Goal: Information Seeking & Learning: Learn about a topic

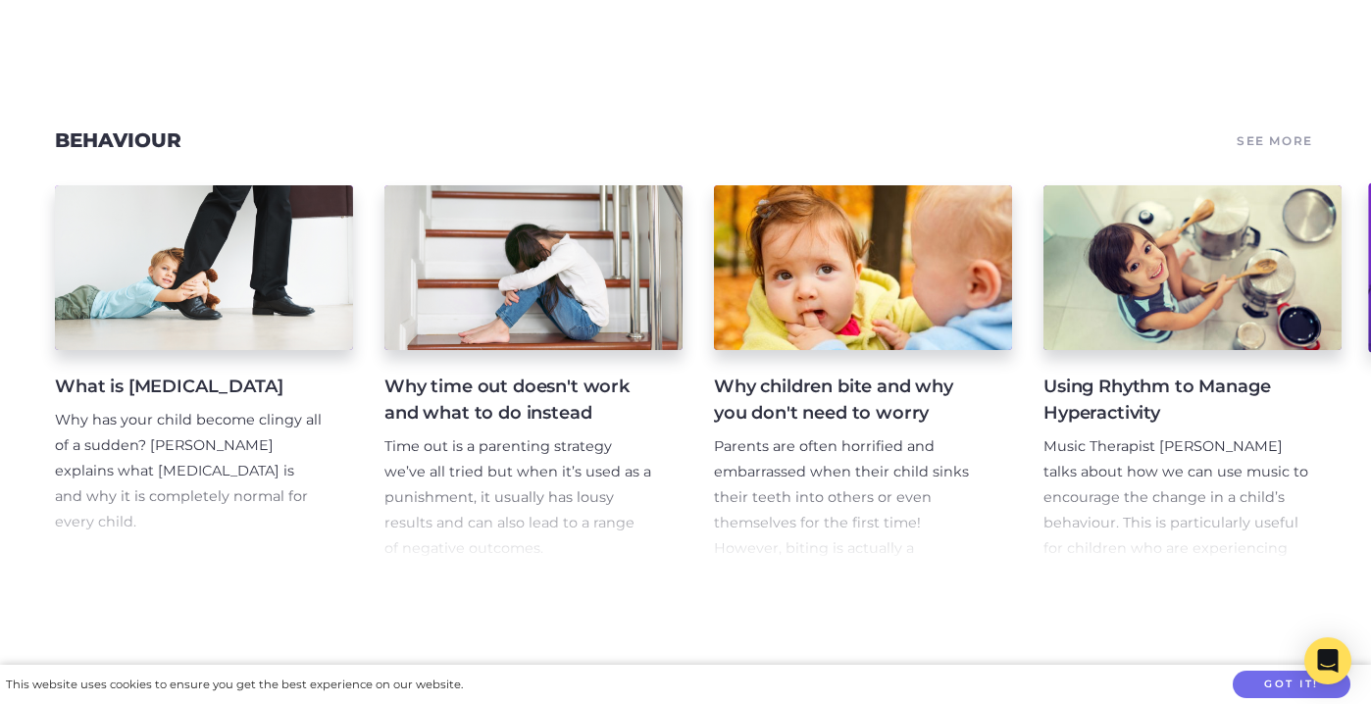
scroll to position [0, 831]
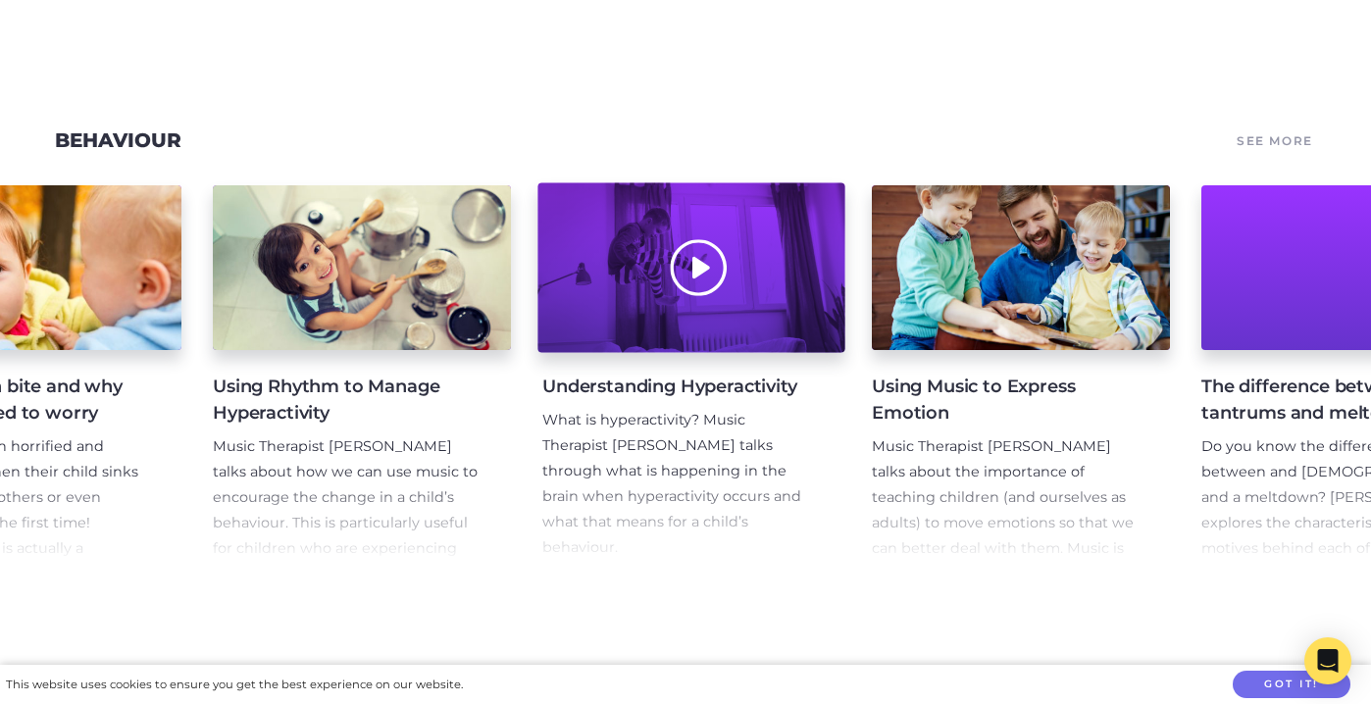
click at [682, 252] on div at bounding box center [691, 268] width 307 height 170
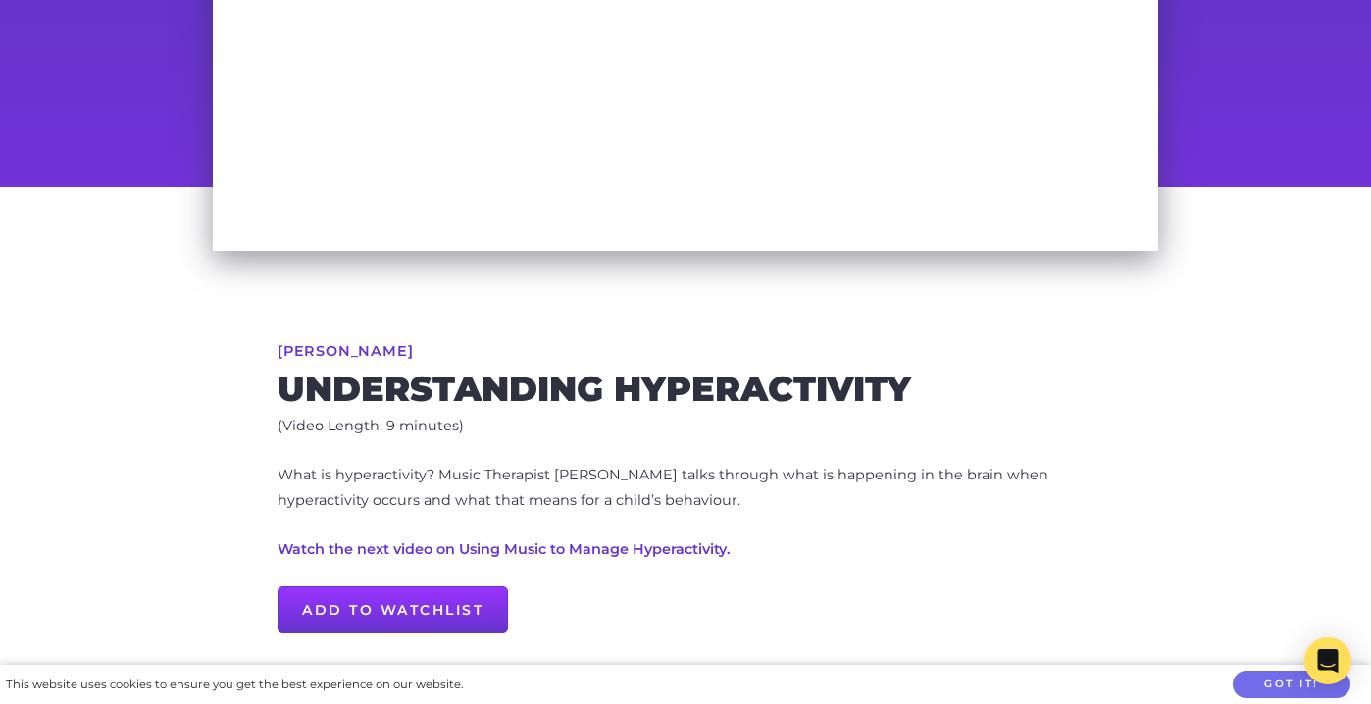
scroll to position [425, 0]
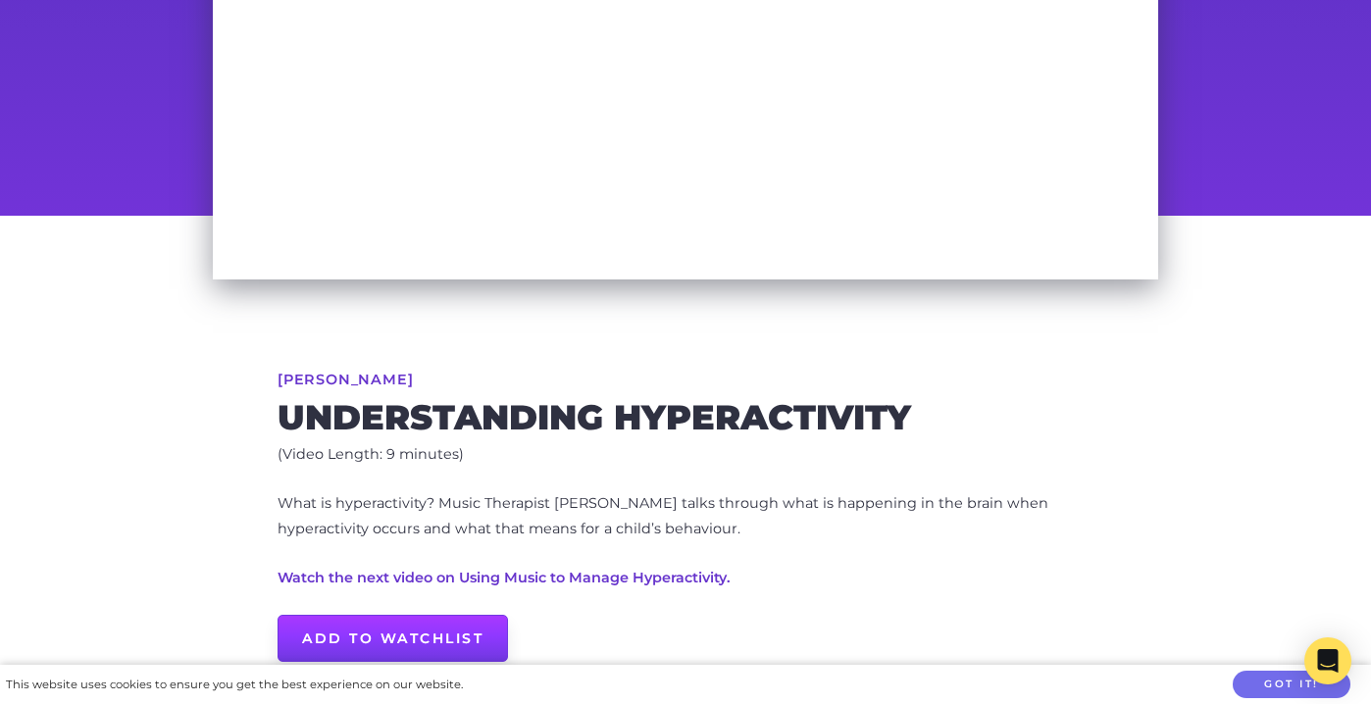
click at [333, 646] on link "Add to Watchlist" at bounding box center [393, 638] width 231 height 47
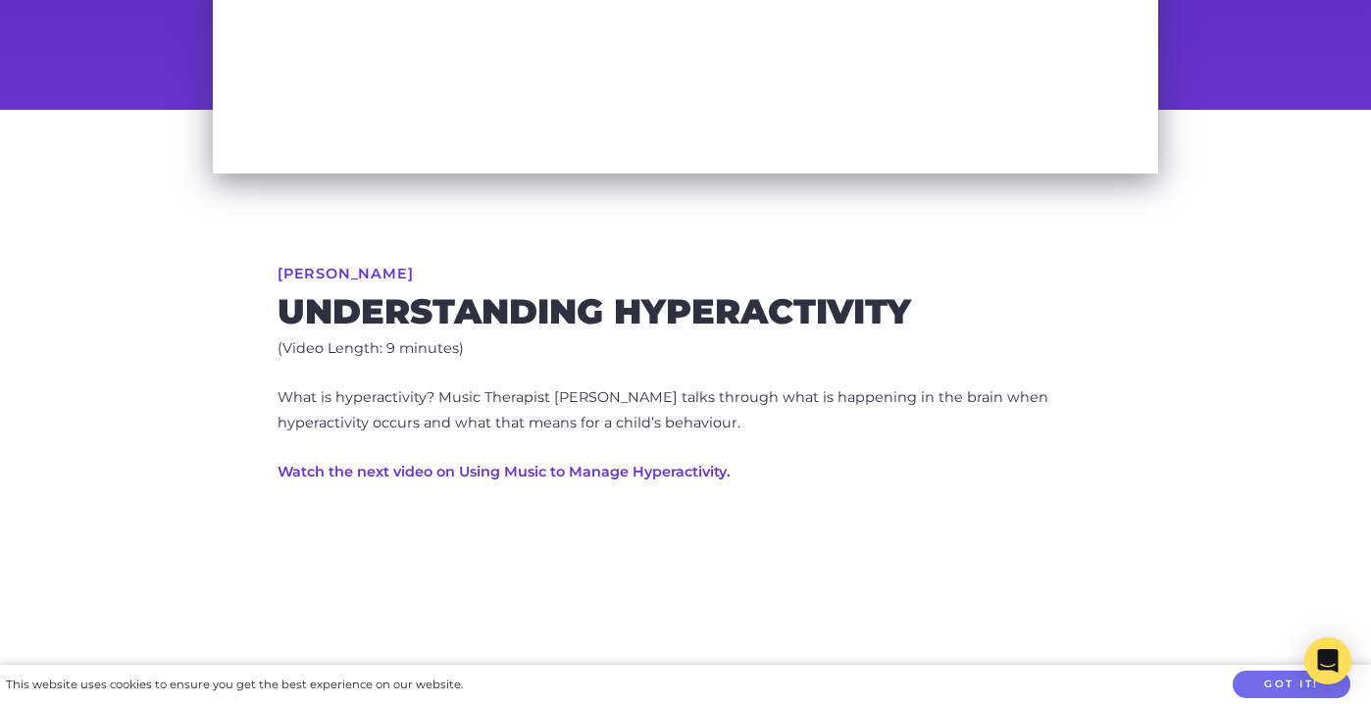
scroll to position [566, 0]
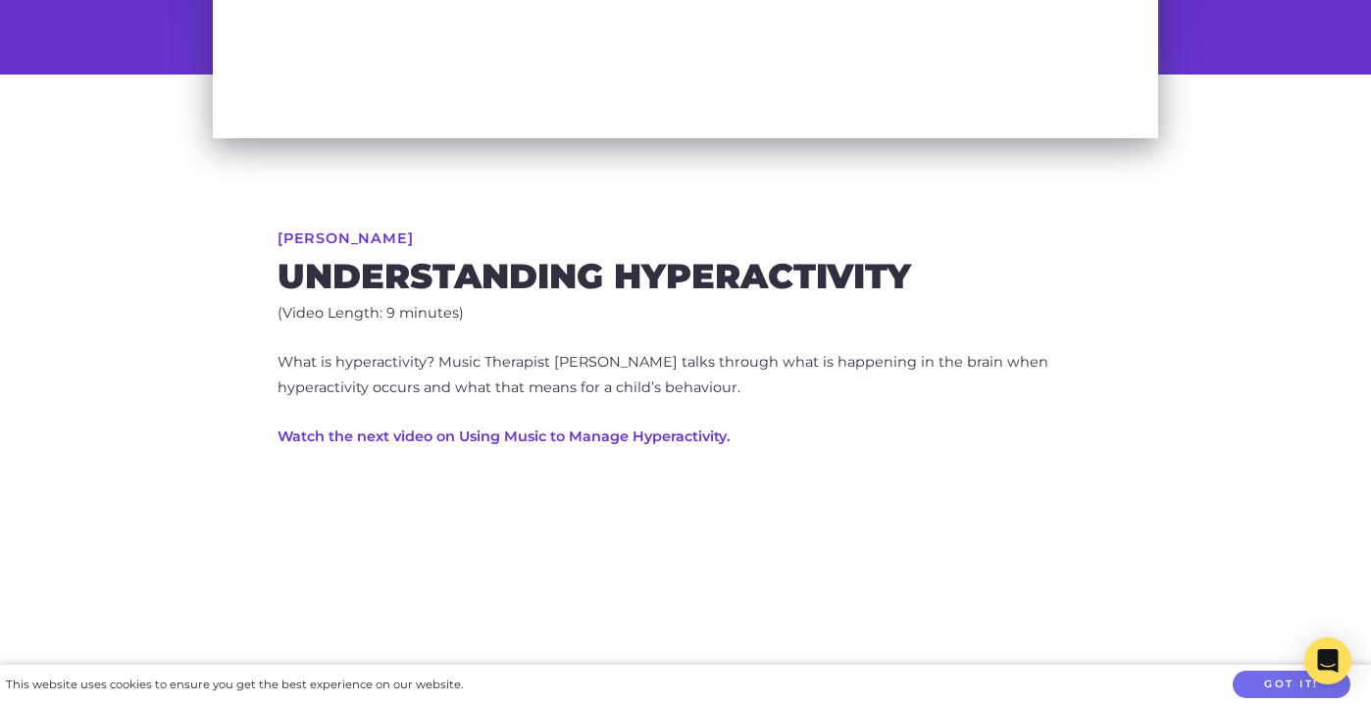
click at [589, 434] on link "Watch the next video on Using Music to Manage Hyperactivity." at bounding box center [504, 437] width 453 height 18
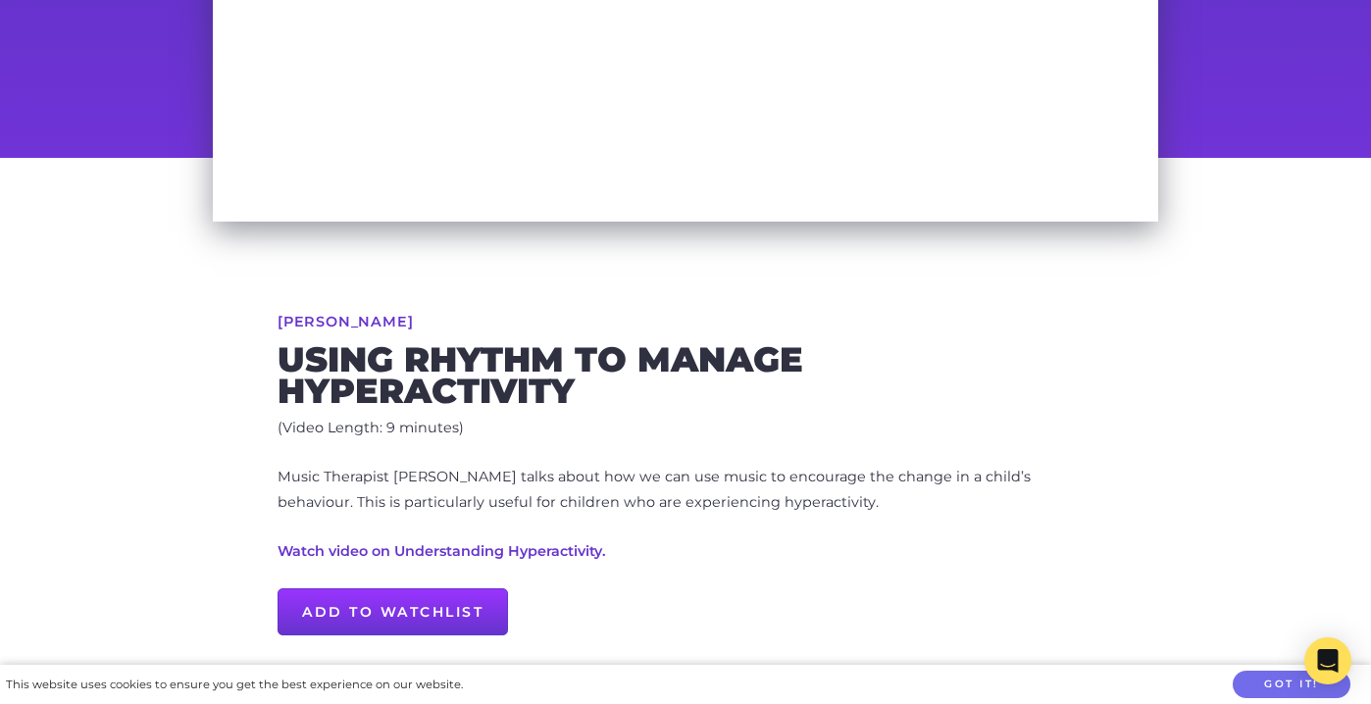
scroll to position [492, 0]
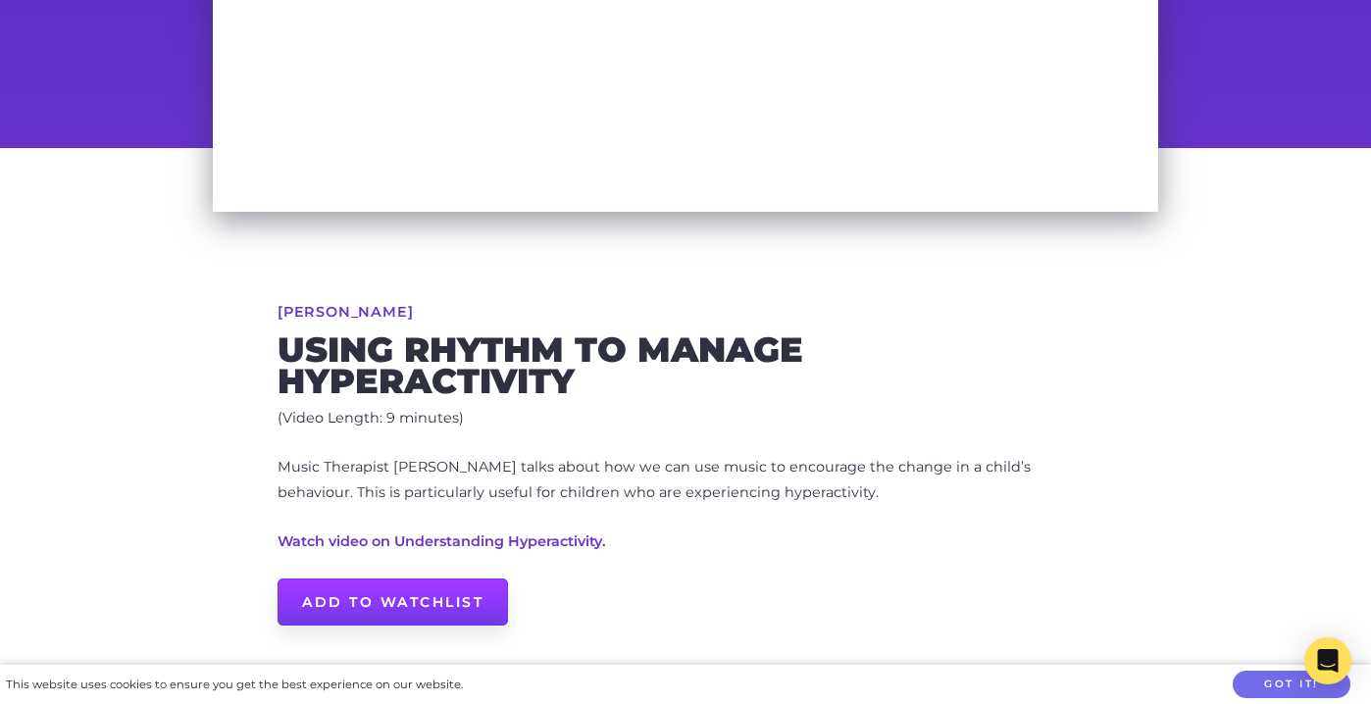
click at [308, 612] on link "Add to Watchlist" at bounding box center [393, 602] width 231 height 47
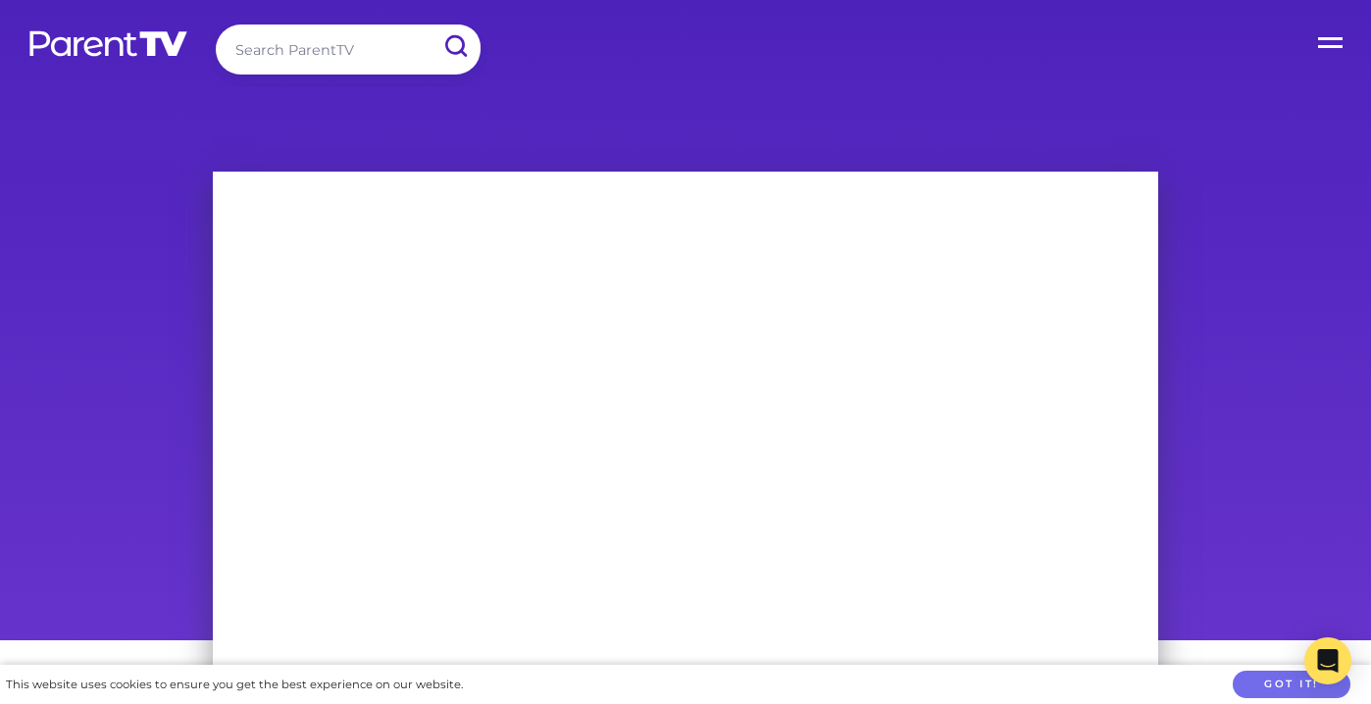
scroll to position [0, 0]
click at [149, 39] on img at bounding box center [108, 43] width 162 height 28
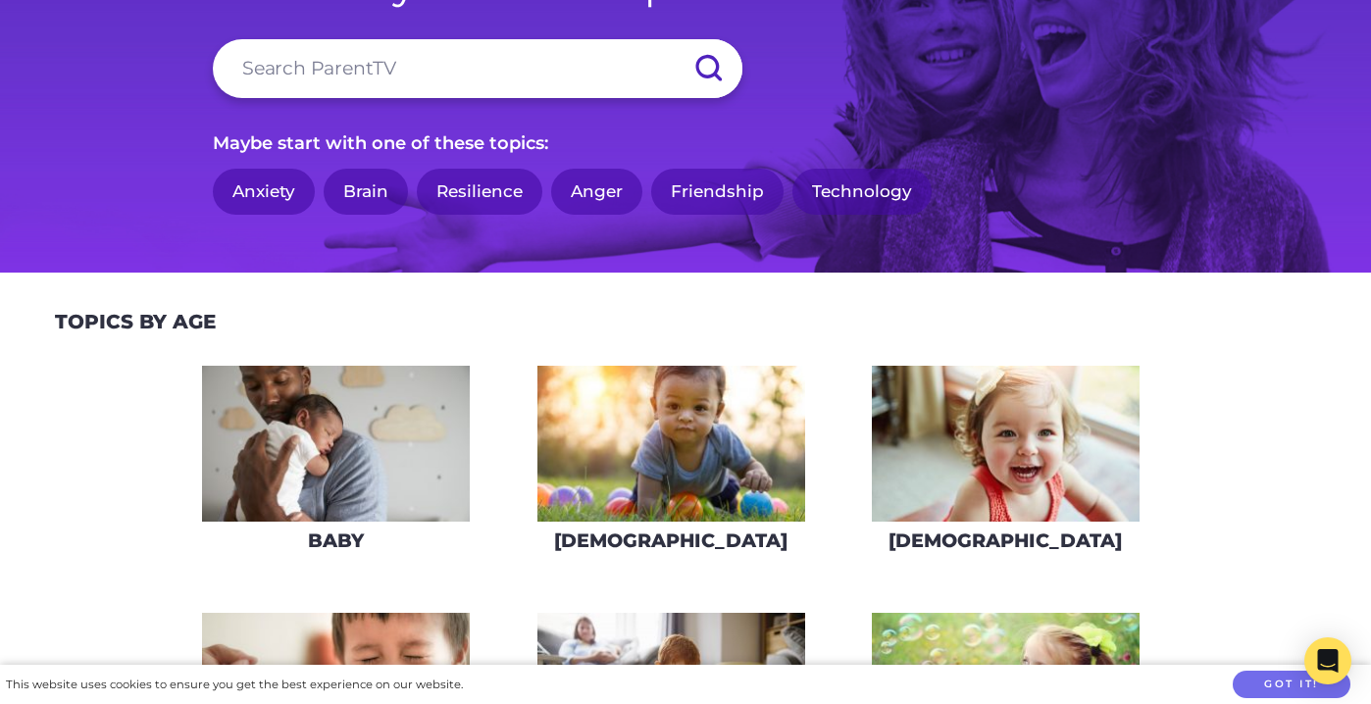
scroll to position [195, 0]
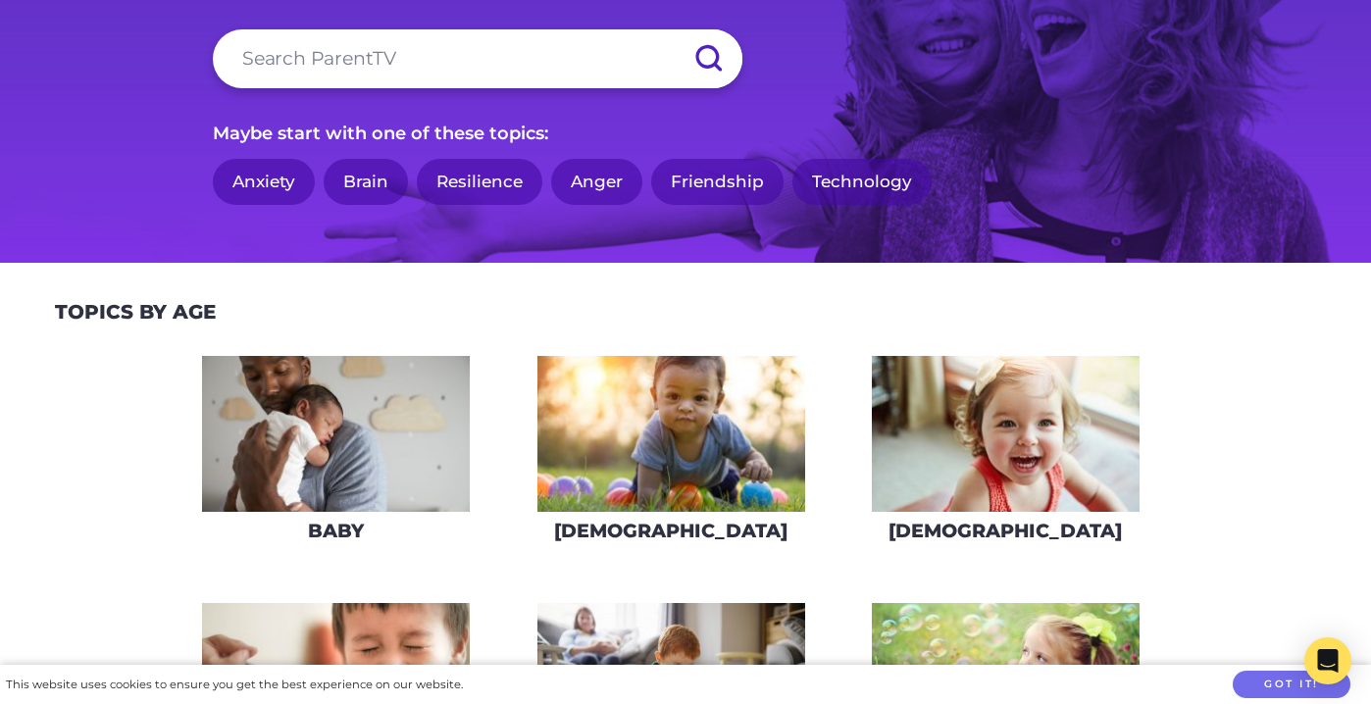
click at [627, 432] on img at bounding box center [672, 434] width 268 height 156
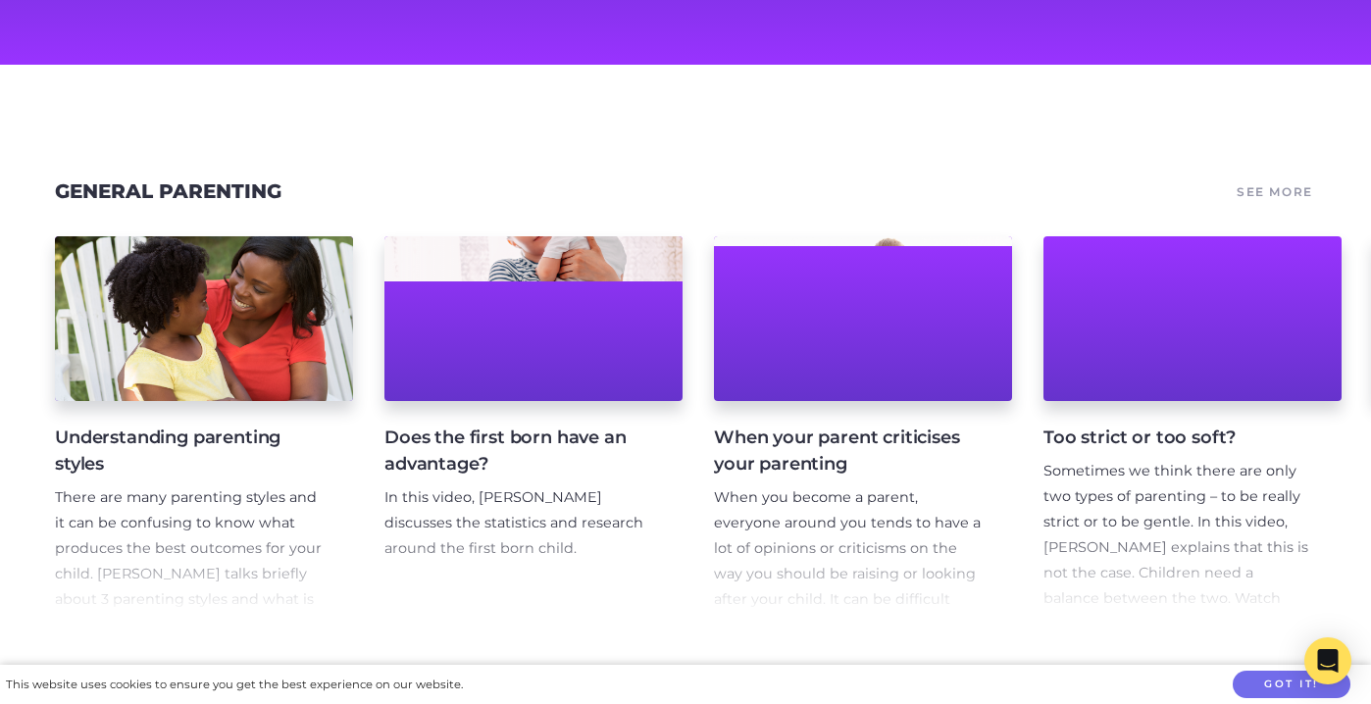
scroll to position [205, 0]
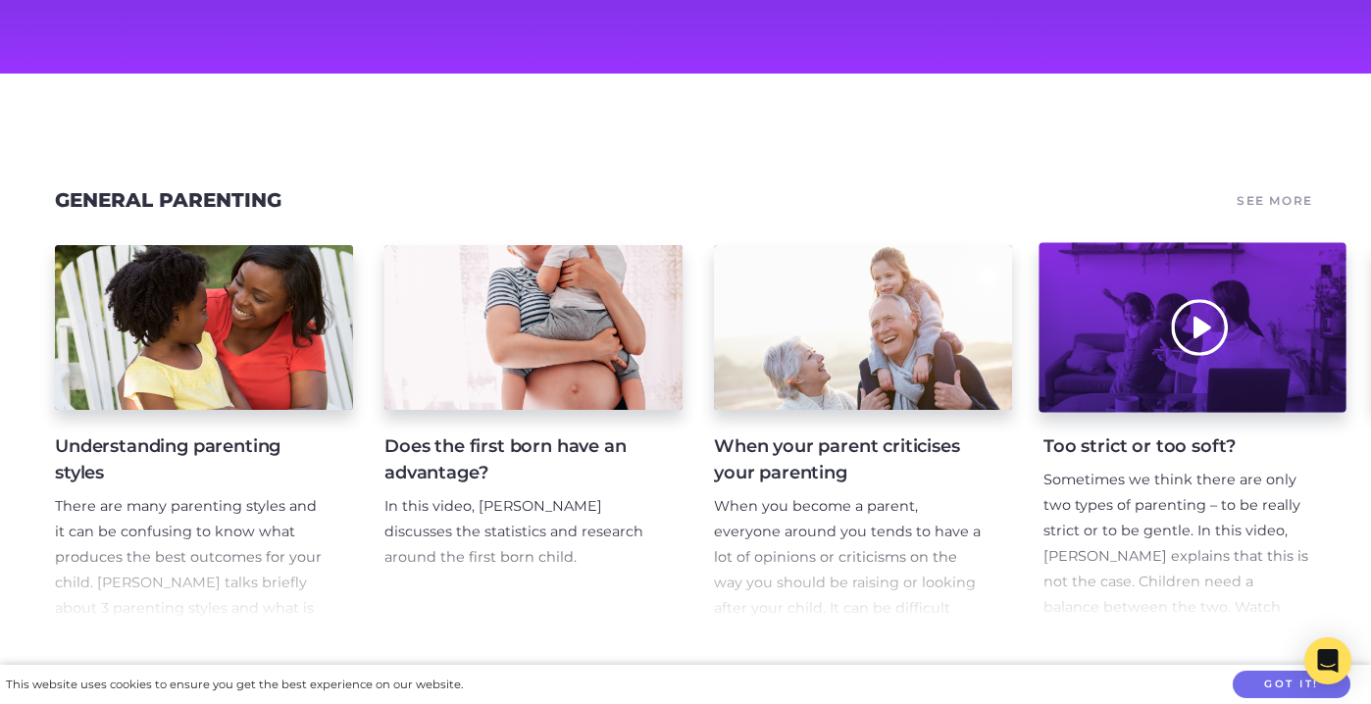
click at [1173, 341] on div at bounding box center [1192, 328] width 307 height 170
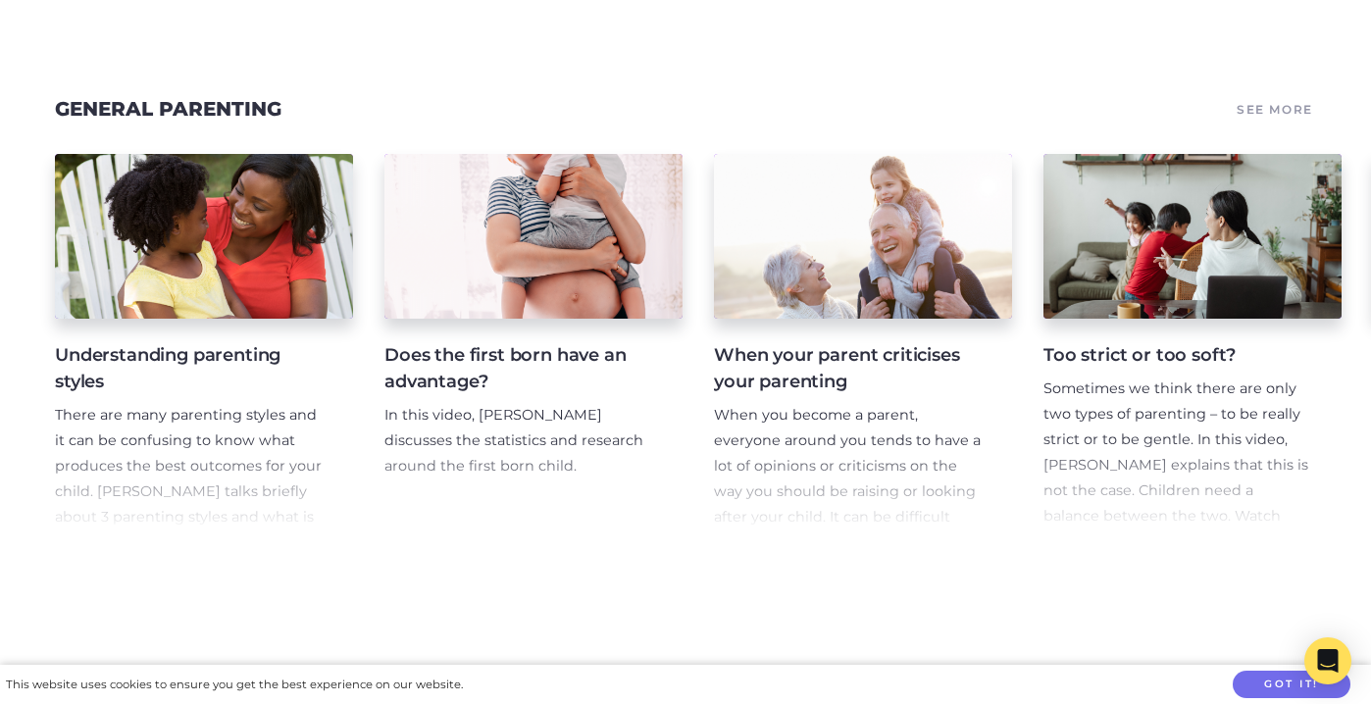
click at [1272, 113] on link "See More" at bounding box center [1275, 109] width 82 height 27
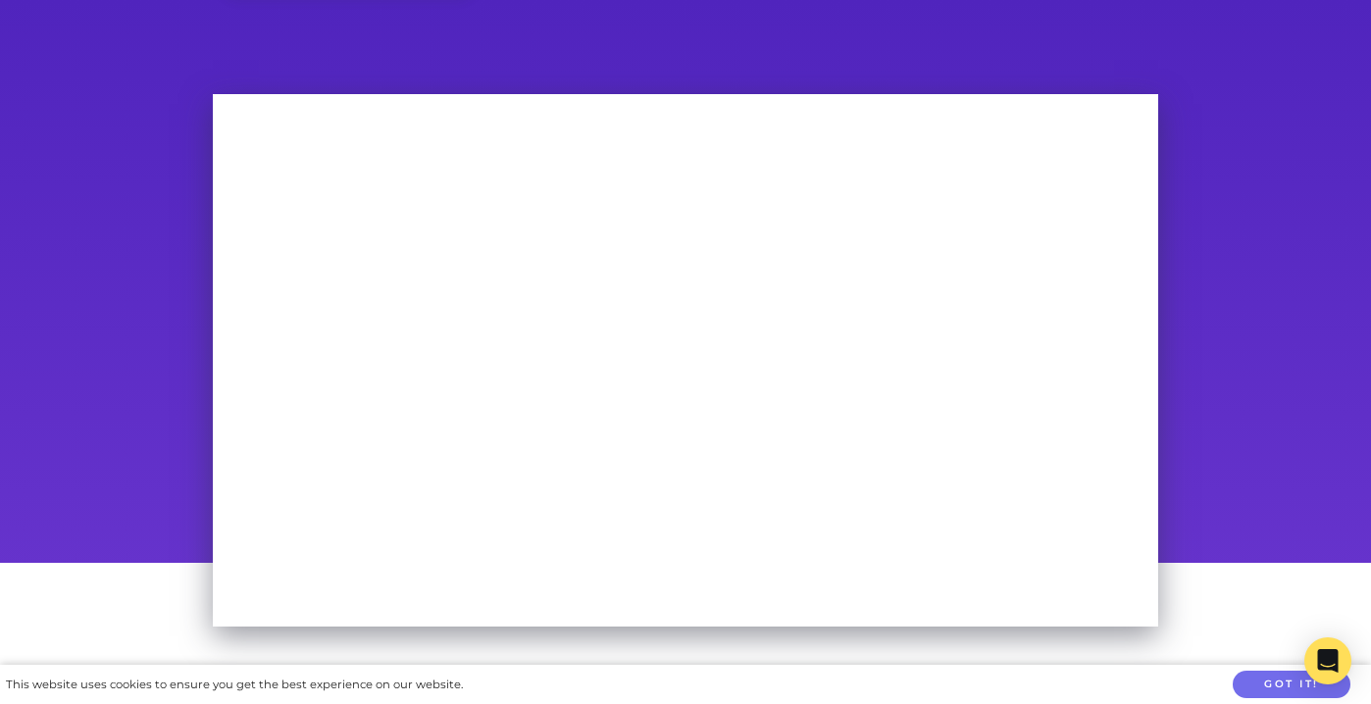
scroll to position [77, 0]
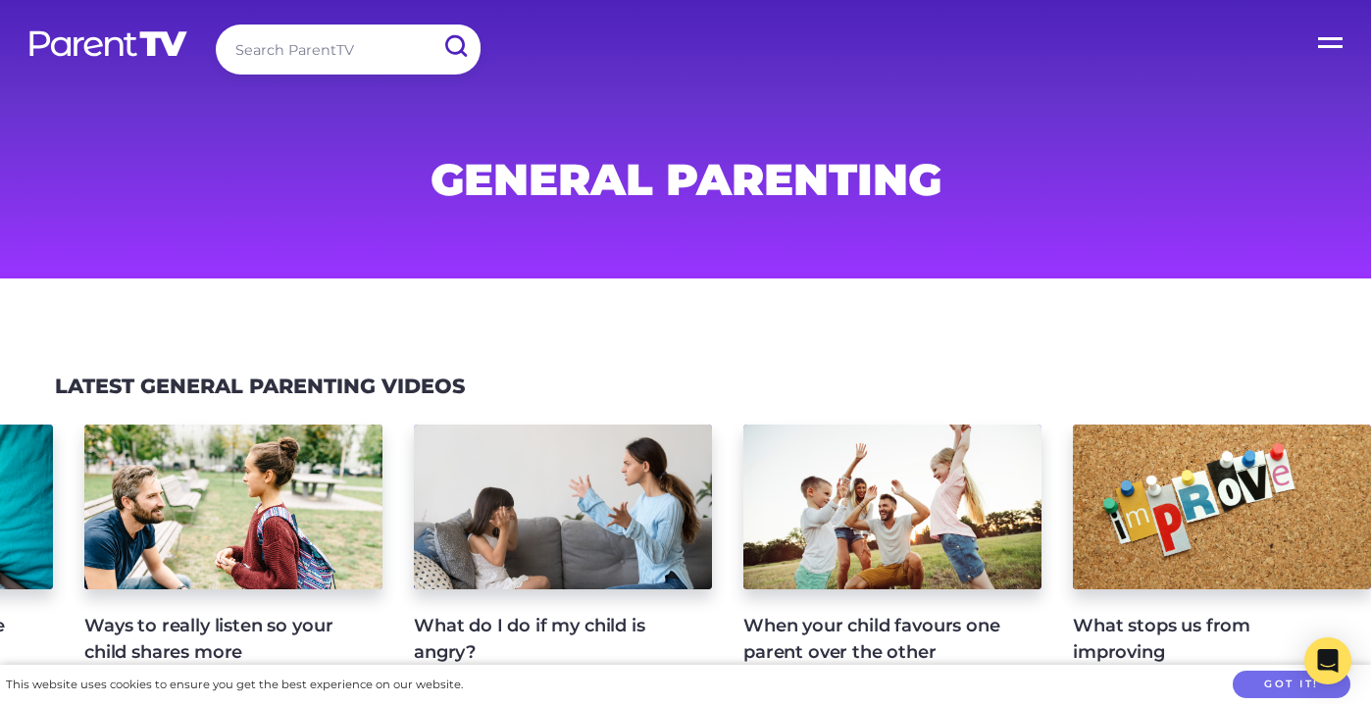
click at [273, 48] on input "search" at bounding box center [348, 50] width 265 height 50
type input "biting"
click at [455, 46] on input "submit" at bounding box center [455, 47] width 51 height 44
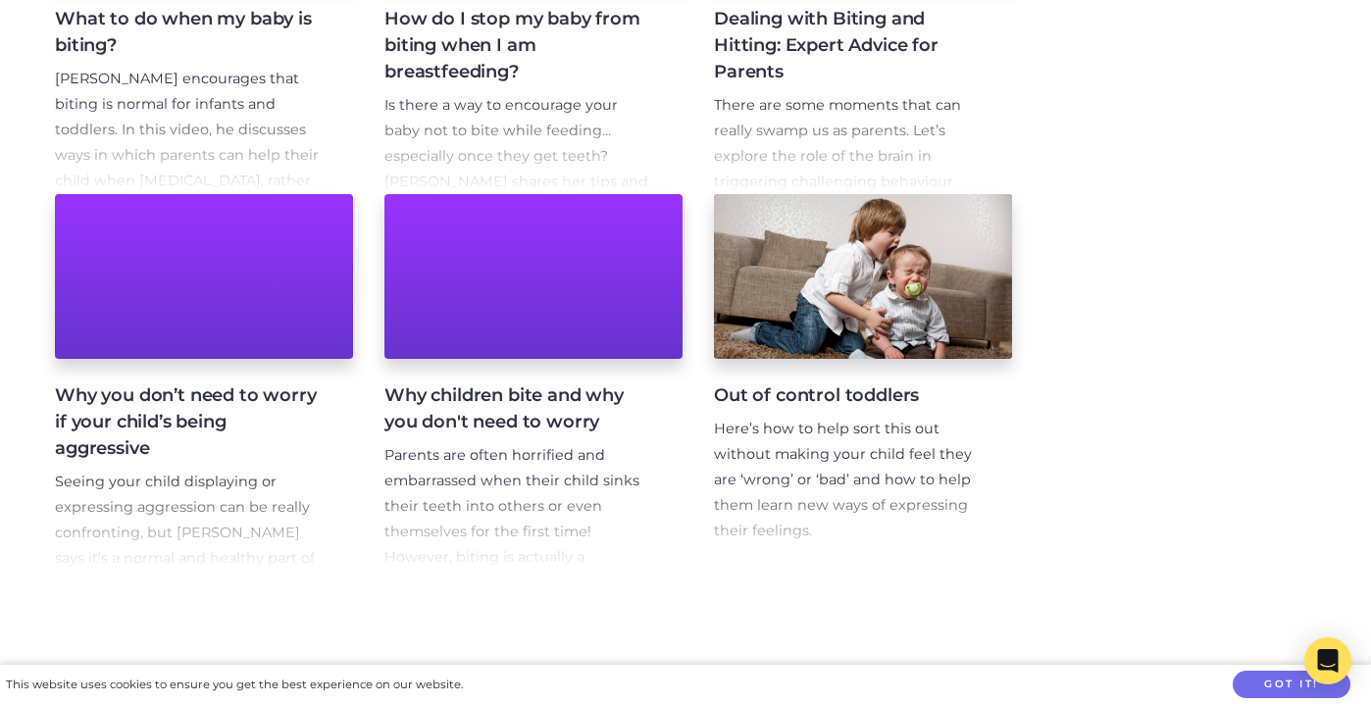
scroll to position [631, 0]
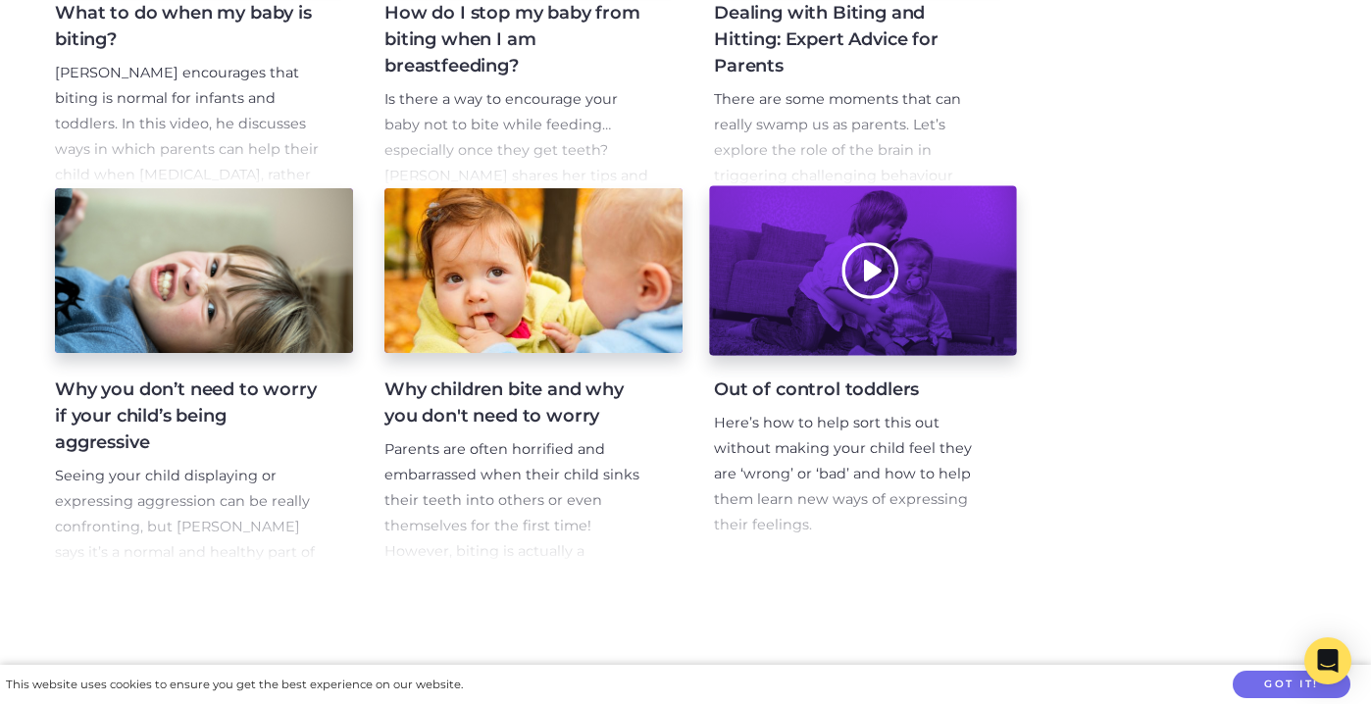
click at [804, 264] on div at bounding box center [862, 271] width 307 height 170
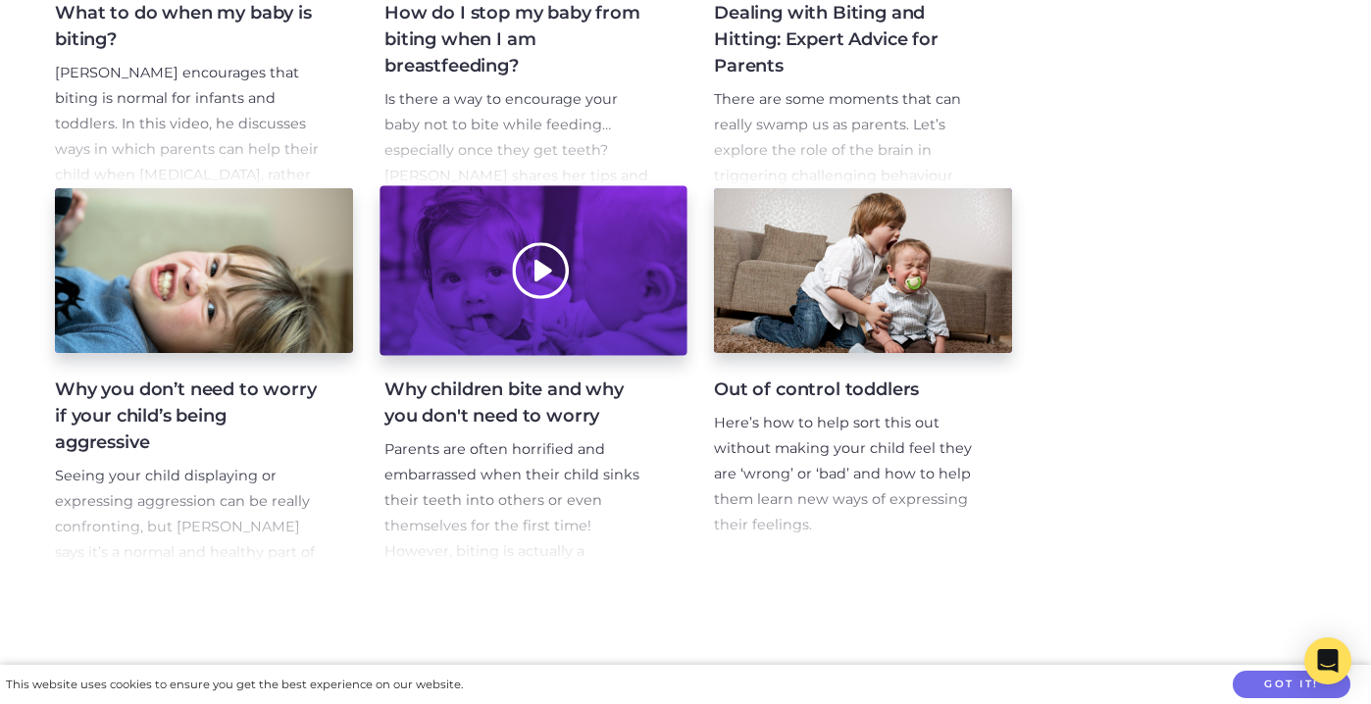
click at [542, 290] on div at bounding box center [533, 271] width 307 height 170
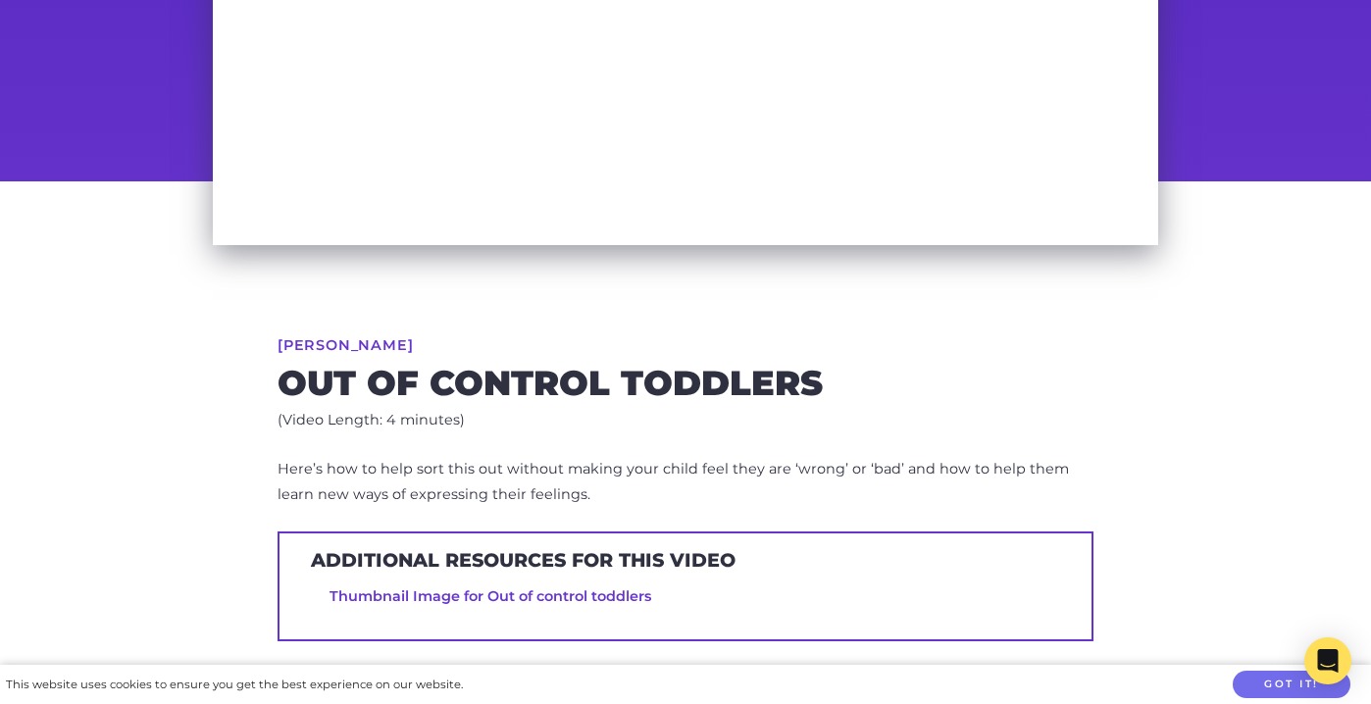
scroll to position [513, 0]
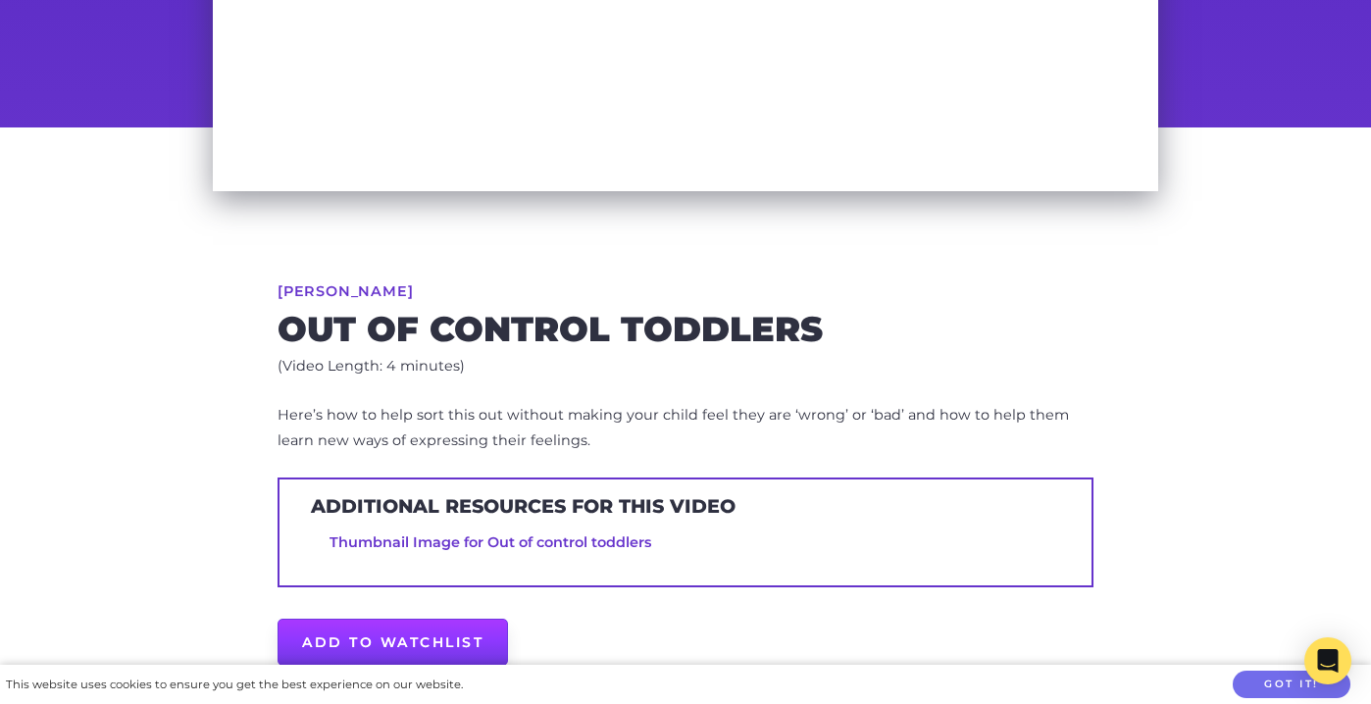
click at [401, 638] on link "Add to Watchlist" at bounding box center [393, 642] width 231 height 47
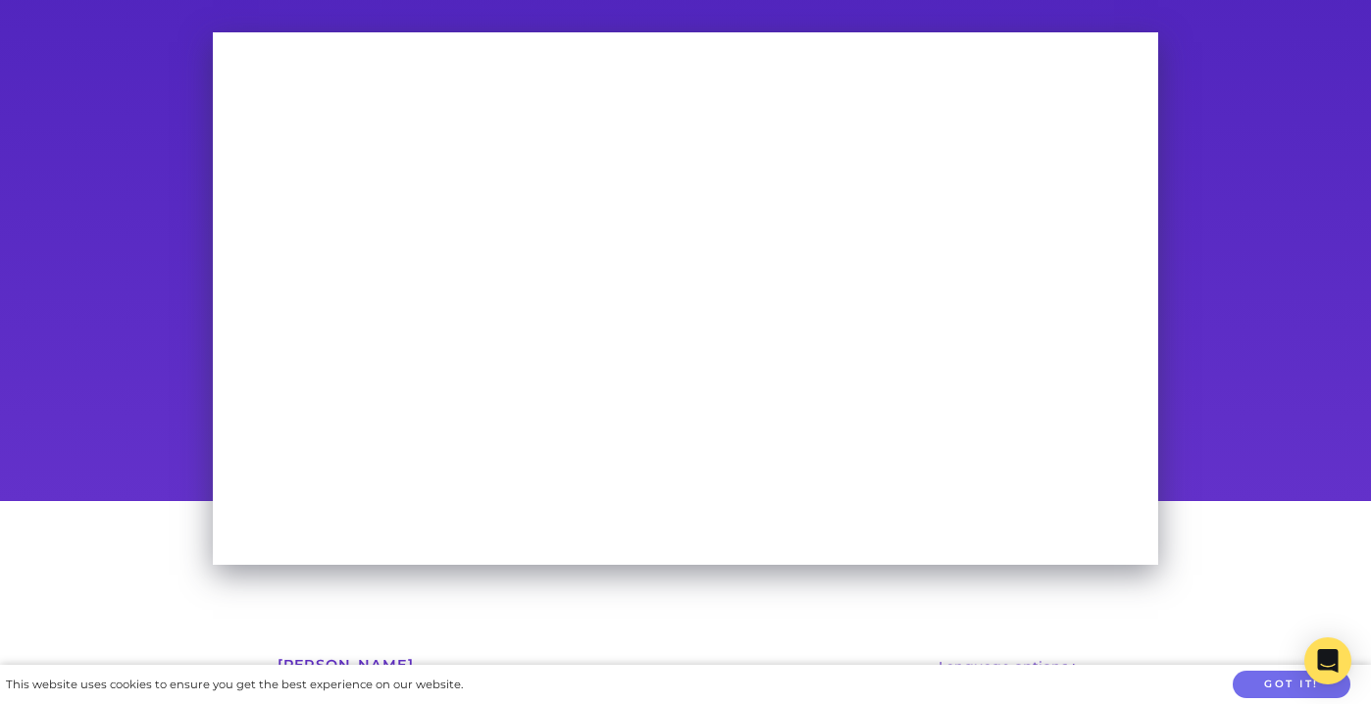
scroll to position [131, 0]
